Goal: Transaction & Acquisition: Purchase product/service

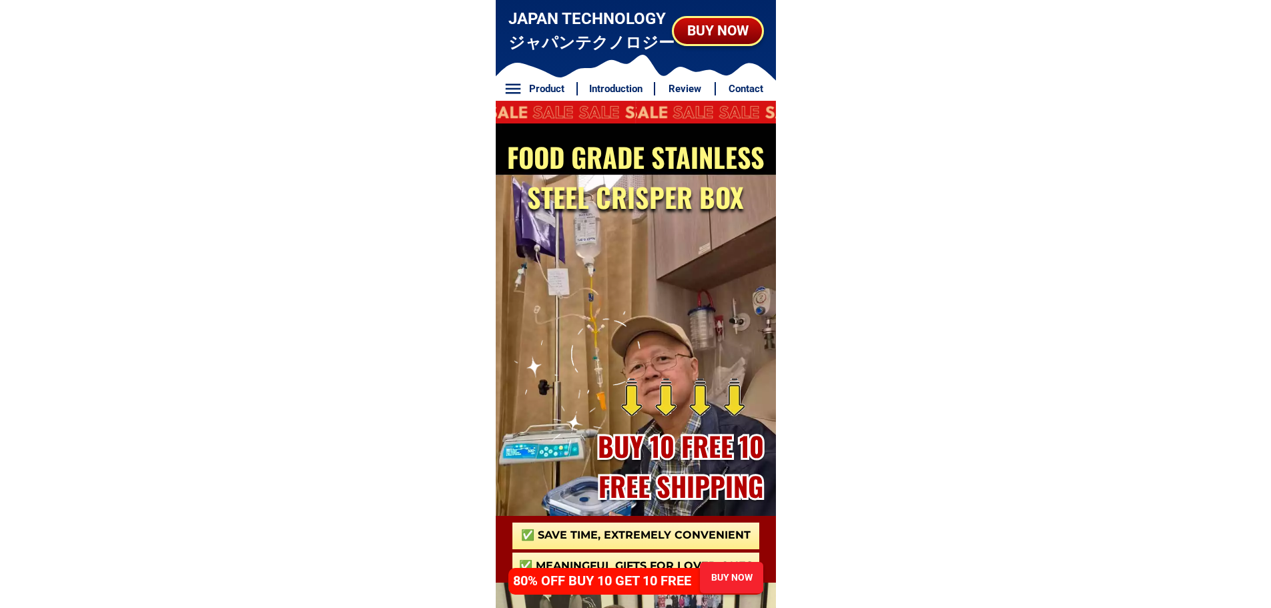
click at [731, 564] on div "BUY NOW" at bounding box center [731, 577] width 67 height 33
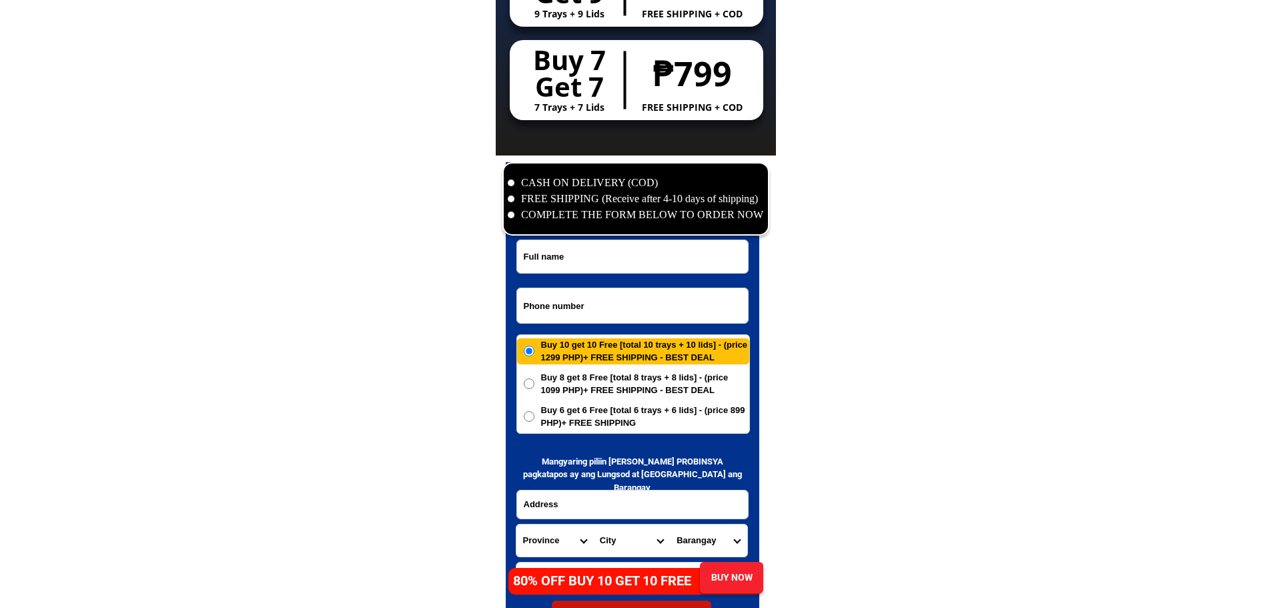
scroll to position [6448, 0]
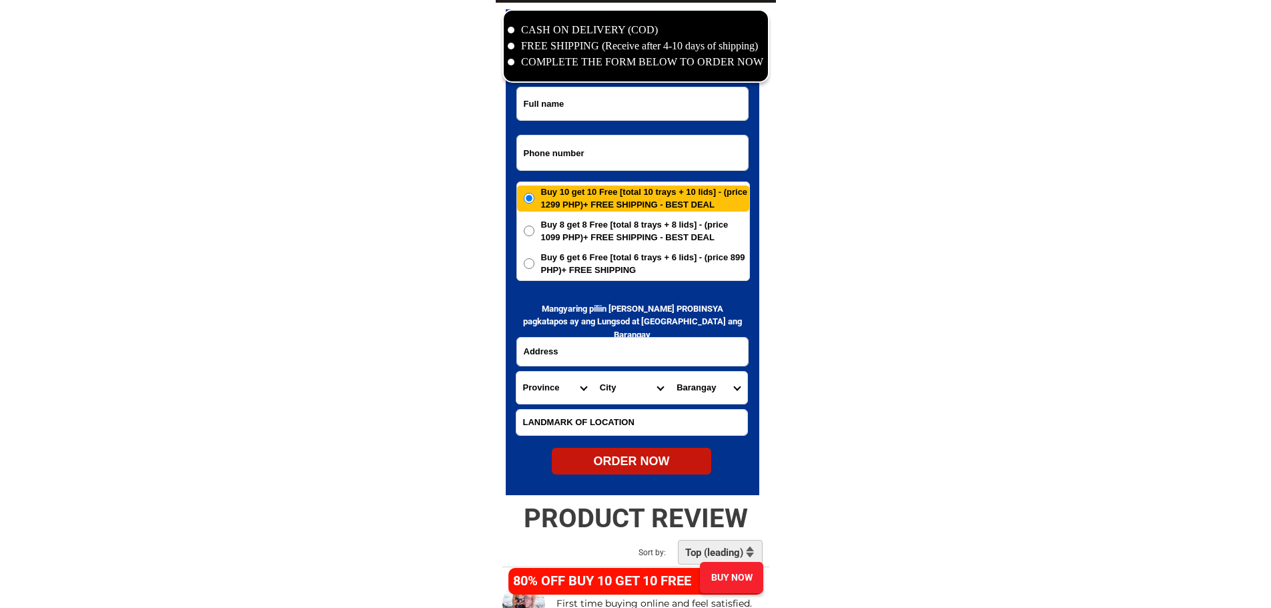
click at [634, 157] on input "Input phone_number" at bounding box center [632, 152] width 231 height 35
paste input "09956527597"
type input "09956527597"
click at [672, 121] on form "09956527597 ORDER NOW Province Abra Agusan-del-norte Agusan-del-sur Aklan Albay…" at bounding box center [633, 281] width 234 height 388
click at [677, 111] on input "Input full_name" at bounding box center [632, 103] width 231 height 33
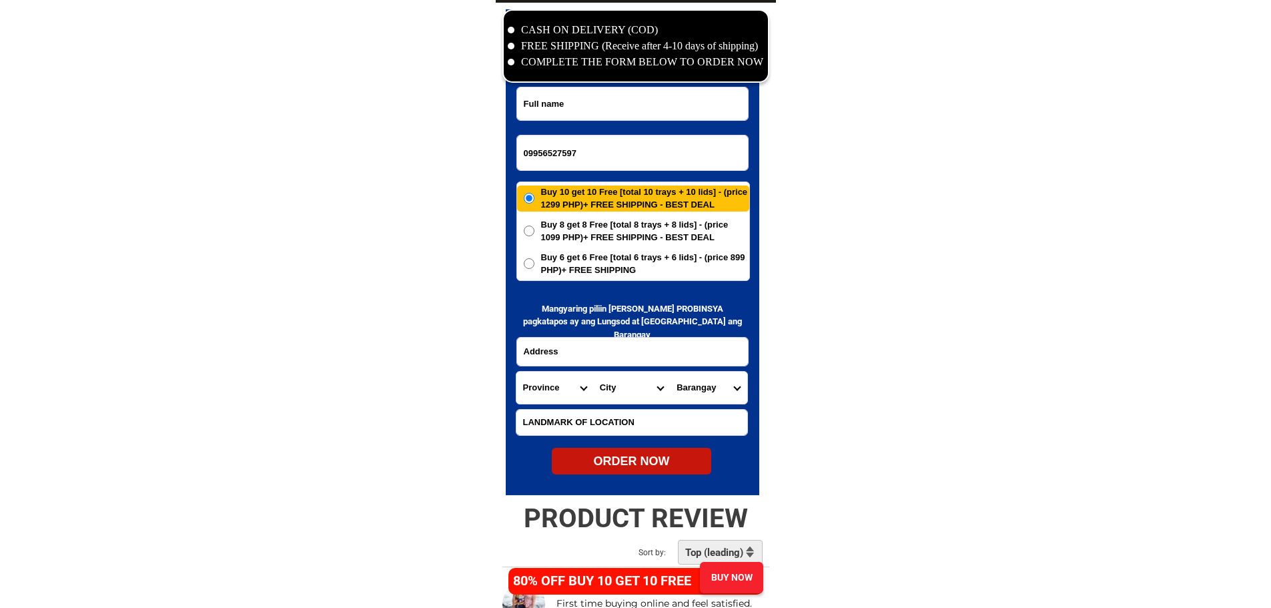
paste input "Remedios Azarcon"
type input "Remedios Azarcon"
click at [670, 349] on input "Input address" at bounding box center [632, 352] width 231 height 28
paste input "Block 6 lot 29"
type input "Block 6 lot 29"
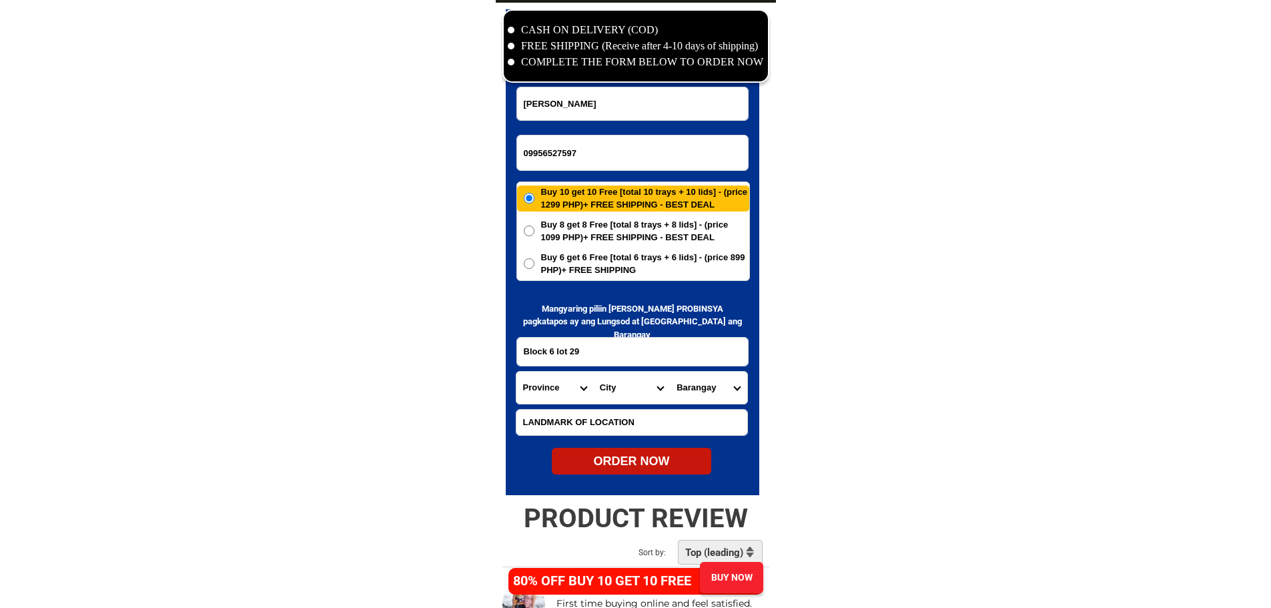
click at [637, 427] on input "Input LANDMARKOFLOCATION" at bounding box center [632, 422] width 231 height 25
paste input "Front Calendola church"
type input "Front Calendola church"
click at [567, 384] on select "Province [GEOGRAPHIC_DATA] [GEOGRAPHIC_DATA] [GEOGRAPHIC_DATA] [GEOGRAPHIC_DATA…" at bounding box center [555, 388] width 77 height 32
select select "63_904"
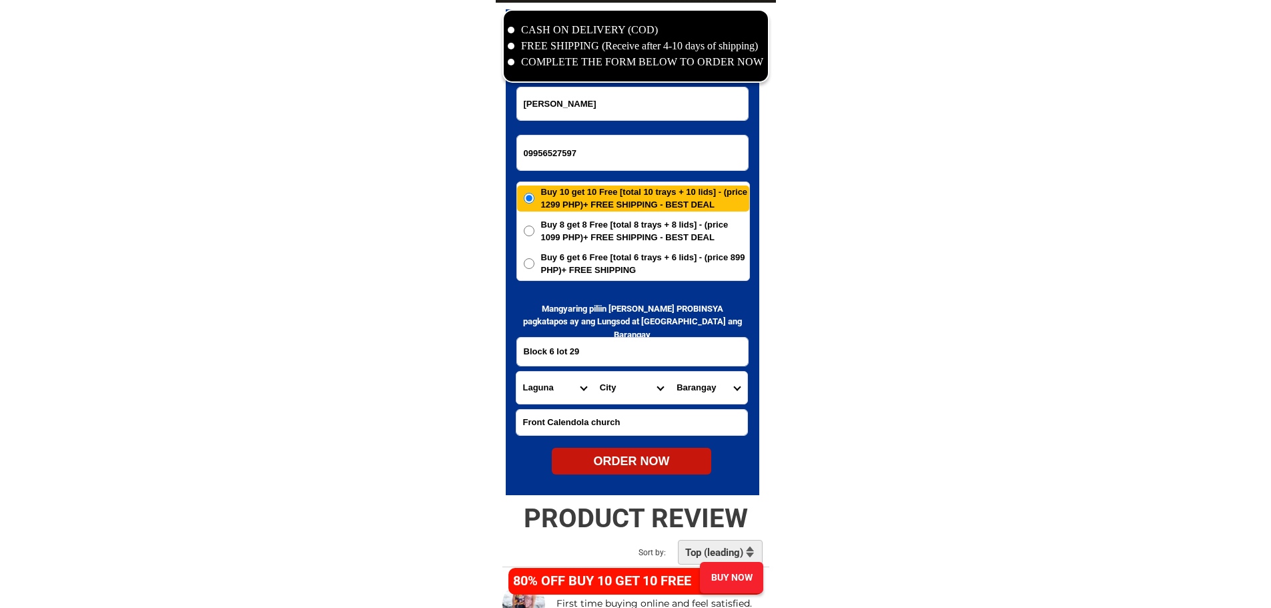
click at [517, 372] on select "Province [GEOGRAPHIC_DATA] [GEOGRAPHIC_DATA] [GEOGRAPHIC_DATA] [GEOGRAPHIC_DATA…" at bounding box center [555, 388] width 77 height 32
click at [623, 385] on select "City Alaminos Bay Binan-city Cabuyao Calamba-city Calauan Cavinti Famy Laguna-k…" at bounding box center [631, 388] width 77 height 32
select select "63_904357"
click at [696, 400] on select "Barangay Bagong silang calendola Calendola Chrysanthemum Cuyab Estrella Fatima …" at bounding box center [708, 388] width 77 height 32
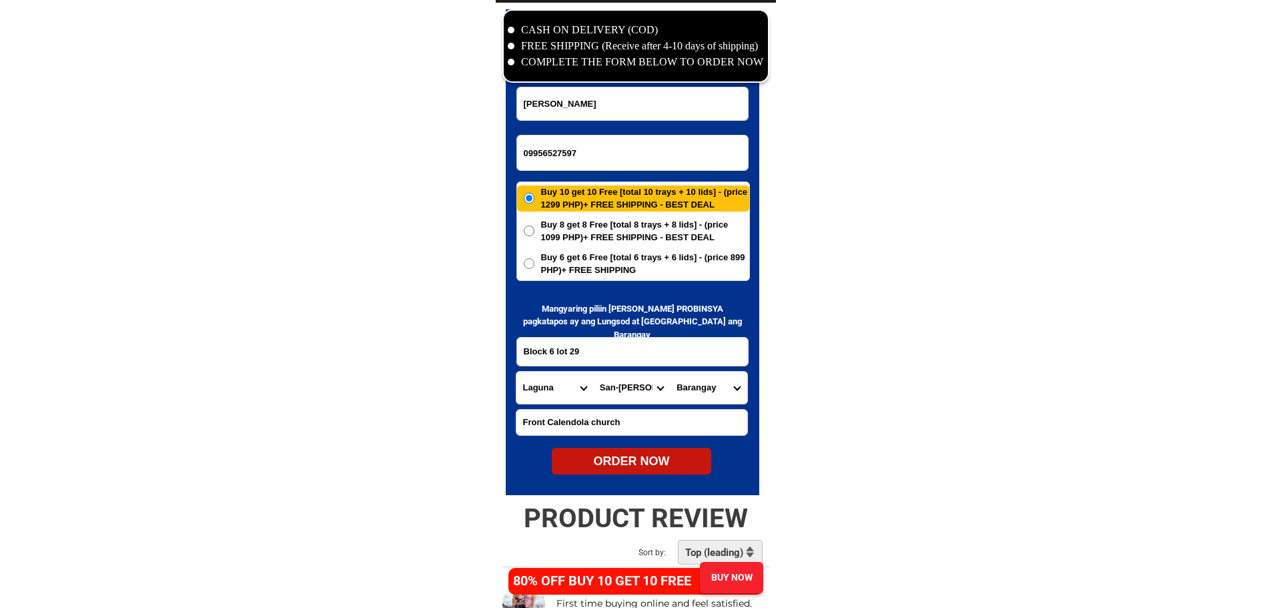
select select "63_9043571335"
click at [717, 398] on select "Barangay Bagong silang calendola Calendola Chrysanthemum Cuyab Estrella Fatima …" at bounding box center [708, 388] width 77 height 32
click at [671, 457] on div "ORDER NOW" at bounding box center [632, 461] width 160 height 18
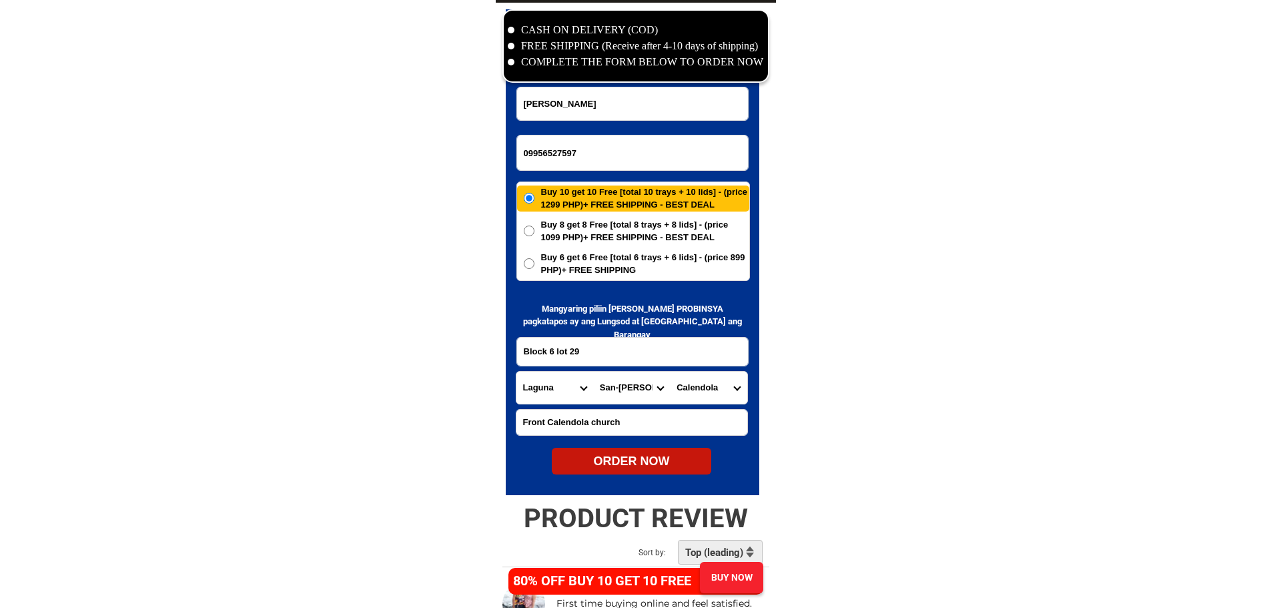
radio input "true"
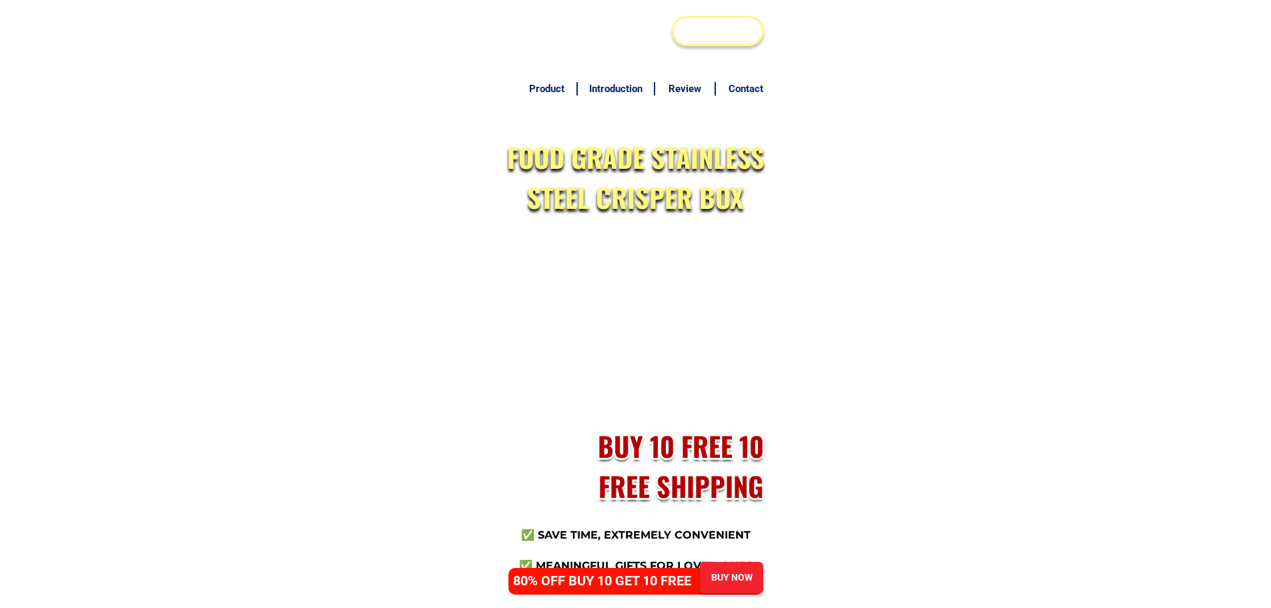
scroll to position [6448, 0]
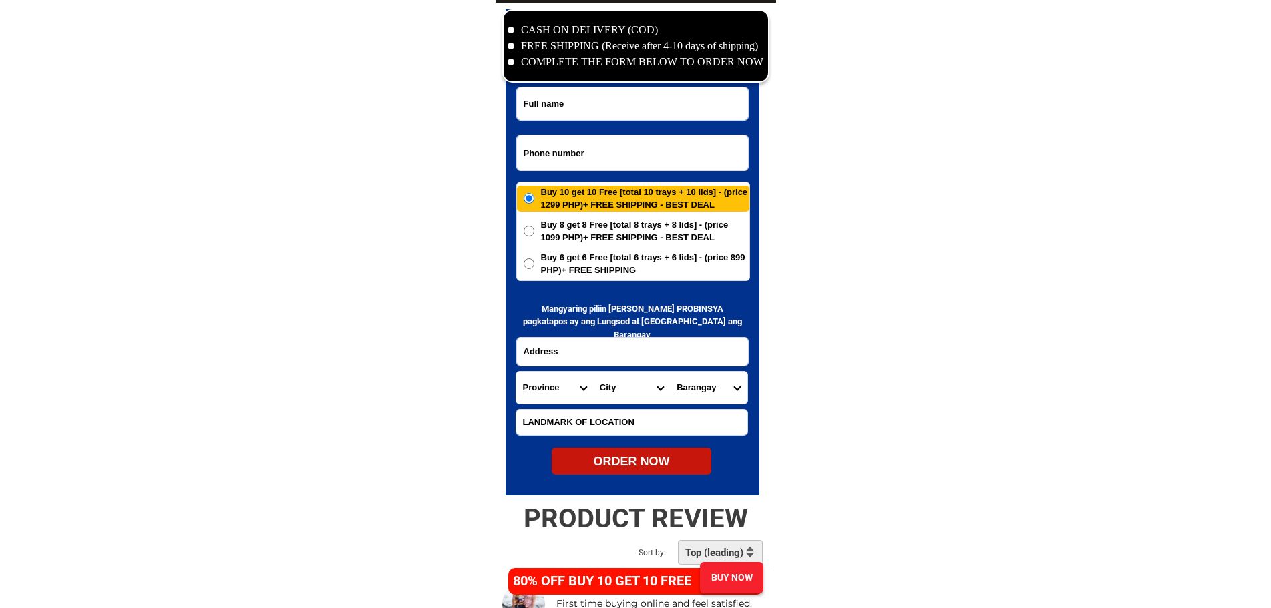
click at [663, 145] on input "Input phone_number" at bounding box center [632, 152] width 231 height 35
paste input "09284496260"
type input "09284496260"
click at [685, 117] on input "Input full_name" at bounding box center [632, 103] width 231 height 33
paste input "[PERSON_NAME]"
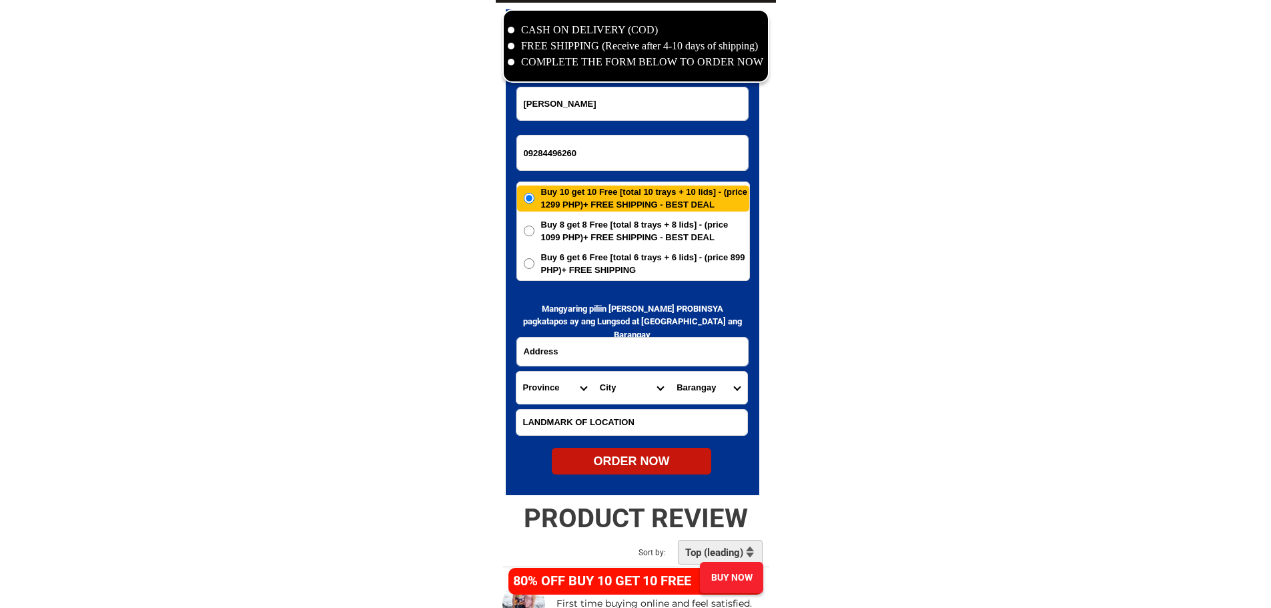
type input "[PERSON_NAME]"
click at [657, 340] on input "Input address" at bounding box center [632, 352] width 231 height 28
paste input "[STREET_ADDRESS][PERSON_NAME]"
type input "[STREET_ADDRESS][PERSON_NAME]"
click at [591, 412] on input "Input LANDMARKOFLOCATION" at bounding box center [632, 422] width 231 height 25
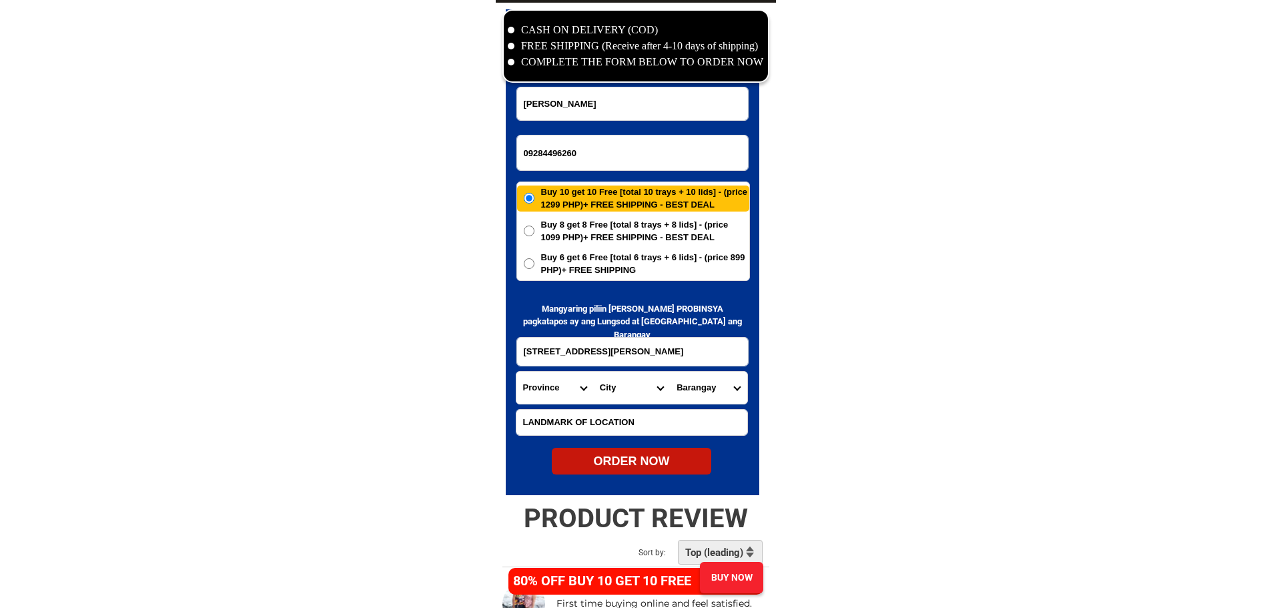
paste input "Bdo"
type input "Bdo"
click at [605, 274] on span "Buy 6 get 6 Free [total 6 trays + 6 lids] - (price 899 PHP)+ FREE SHIPPING" at bounding box center [645, 264] width 208 height 26
click at [535, 269] on input "Buy 6 get 6 Free [total 6 trays + 6 lids] - (price 899 PHP)+ FREE SHIPPING" at bounding box center [529, 263] width 11 height 11
radio input "true"
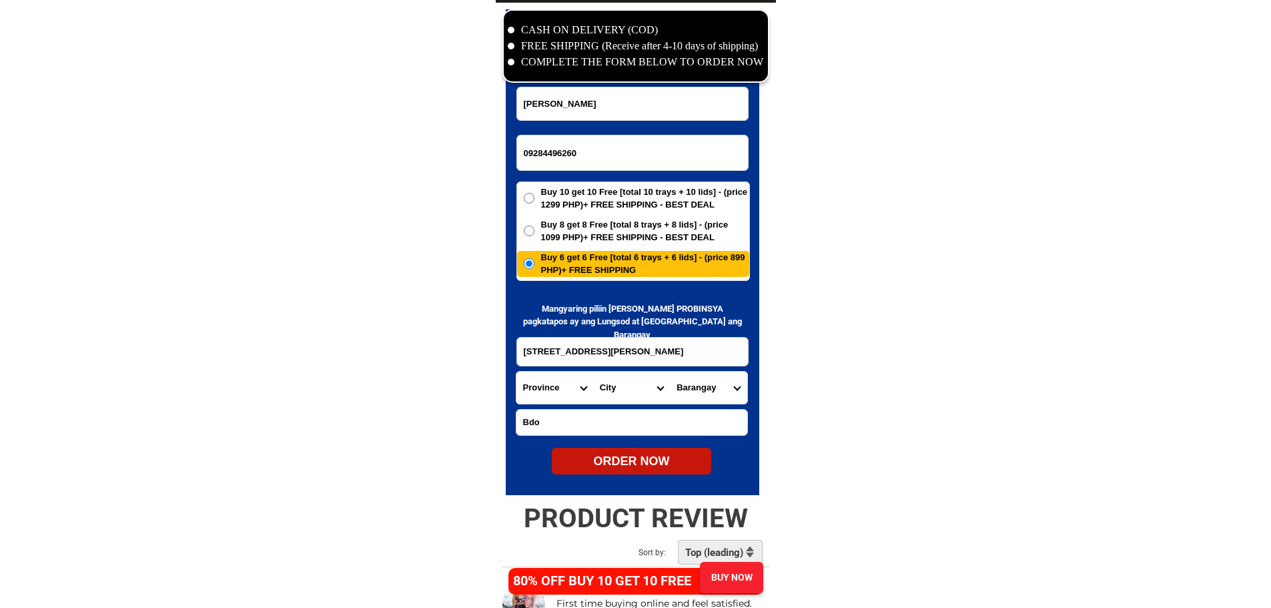
click at [565, 383] on select "Province [GEOGRAPHIC_DATA] [GEOGRAPHIC_DATA] [GEOGRAPHIC_DATA] [GEOGRAPHIC_DATA…" at bounding box center [555, 388] width 77 height 32
select select "63_219"
click at [637, 395] on select "City" at bounding box center [631, 388] width 77 height 32
select select "63_2191080"
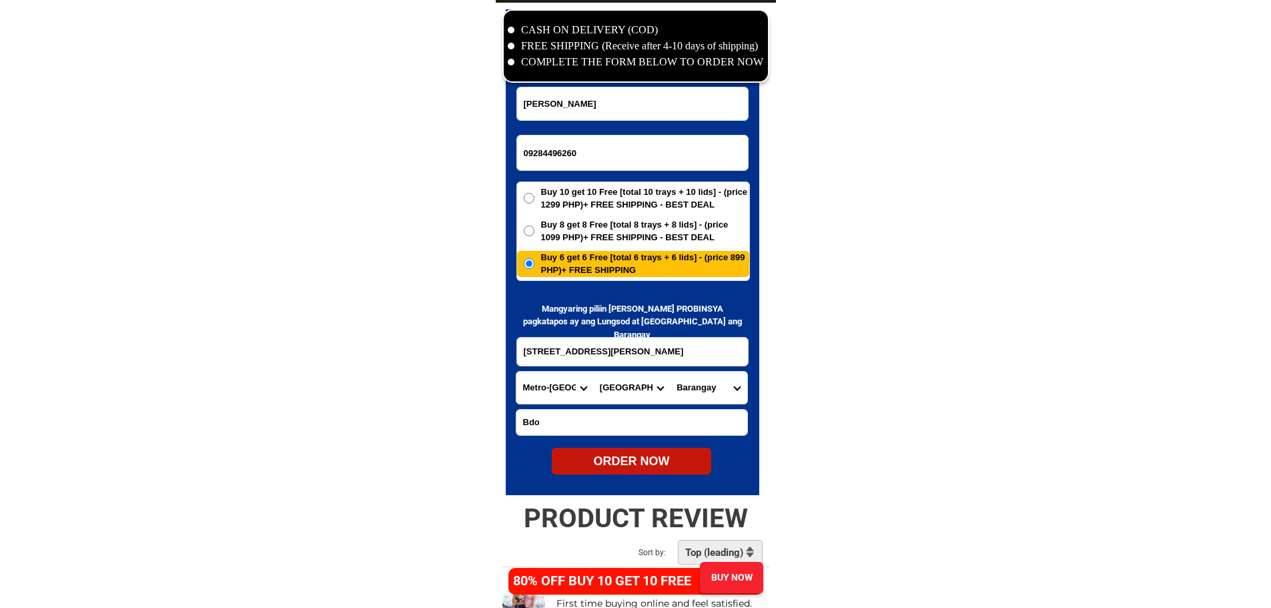
click at [714, 391] on select "[GEOGRAPHIC_DATA] Bagbaguin Balangkas Bignay [PERSON_NAME] Canumay [GEOGRAPHIC_…" at bounding box center [708, 388] width 77 height 32
select select "63_21910802397"
drag, startPoint x: 833, startPoint y: 407, endPoint x: 784, endPoint y: 430, distance: 53.7
click at [661, 464] on div "ORDER NOW" at bounding box center [632, 461] width 160 height 18
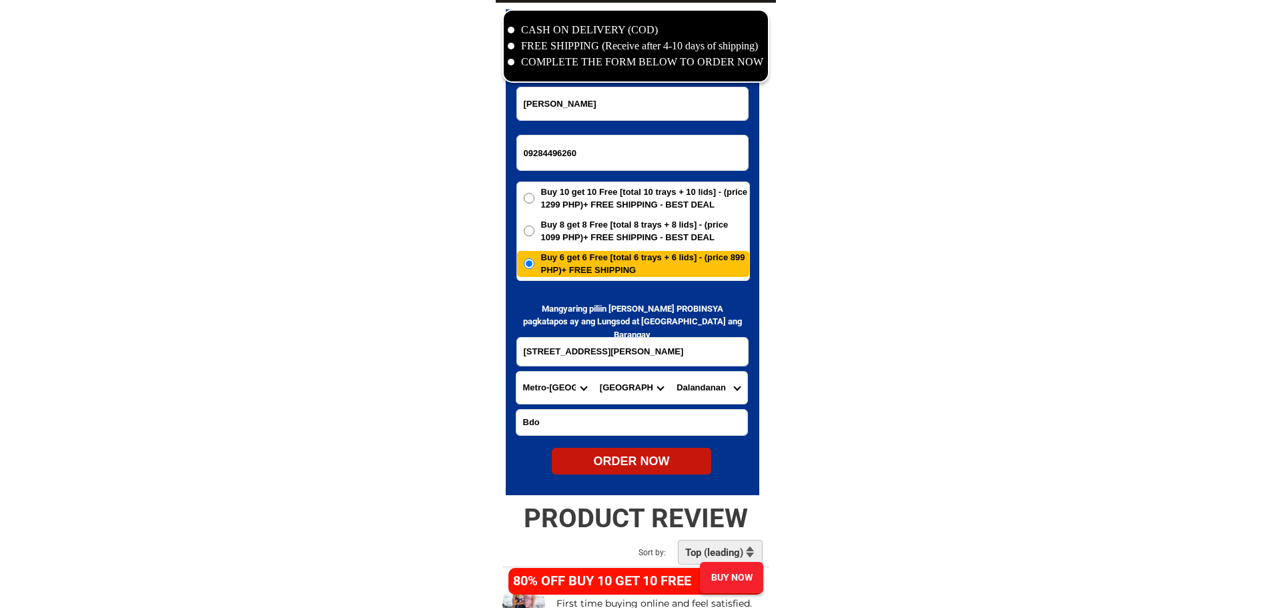
radio input "true"
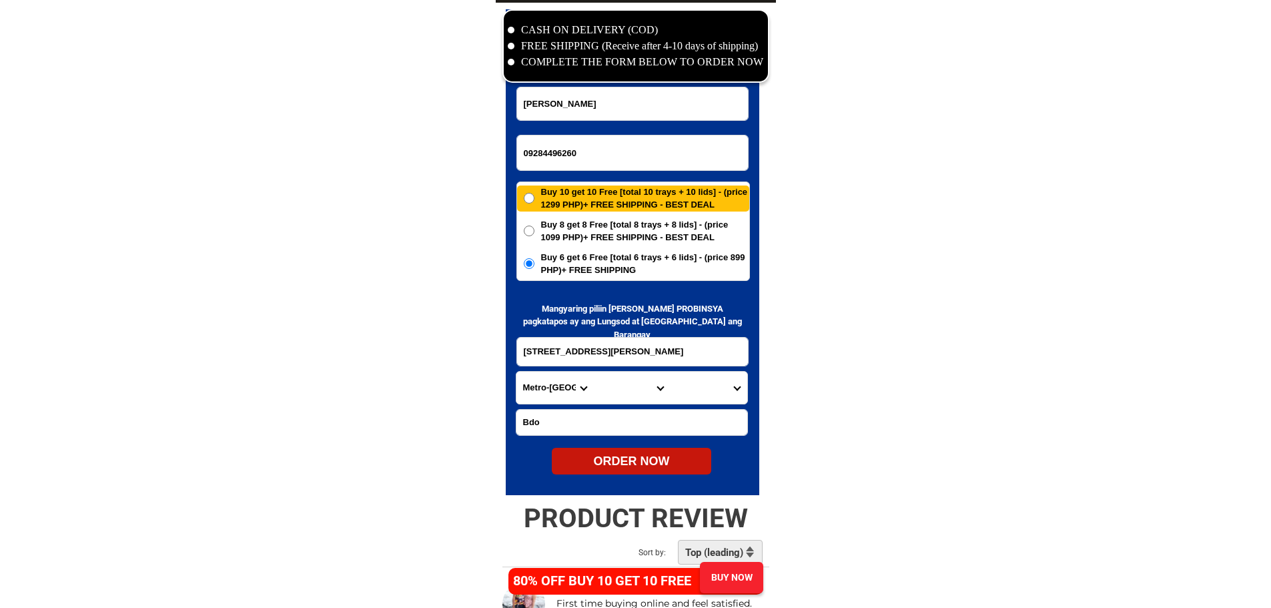
radio input "true"
